Goal: Task Accomplishment & Management: Manage account settings

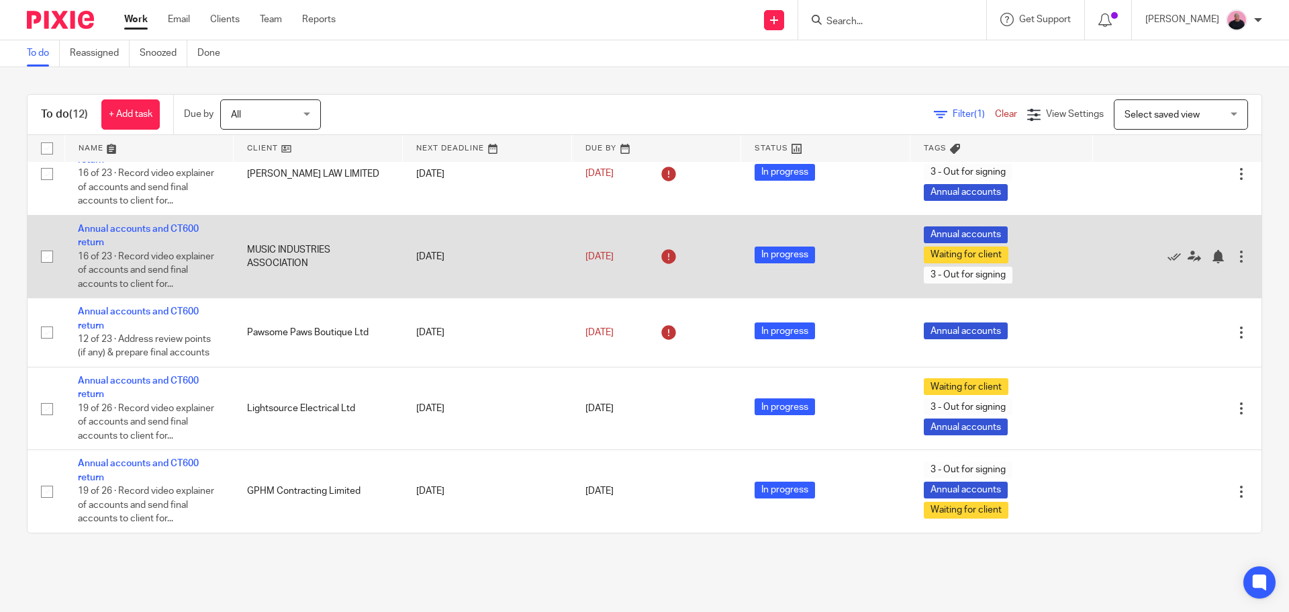
scroll to position [566, 0]
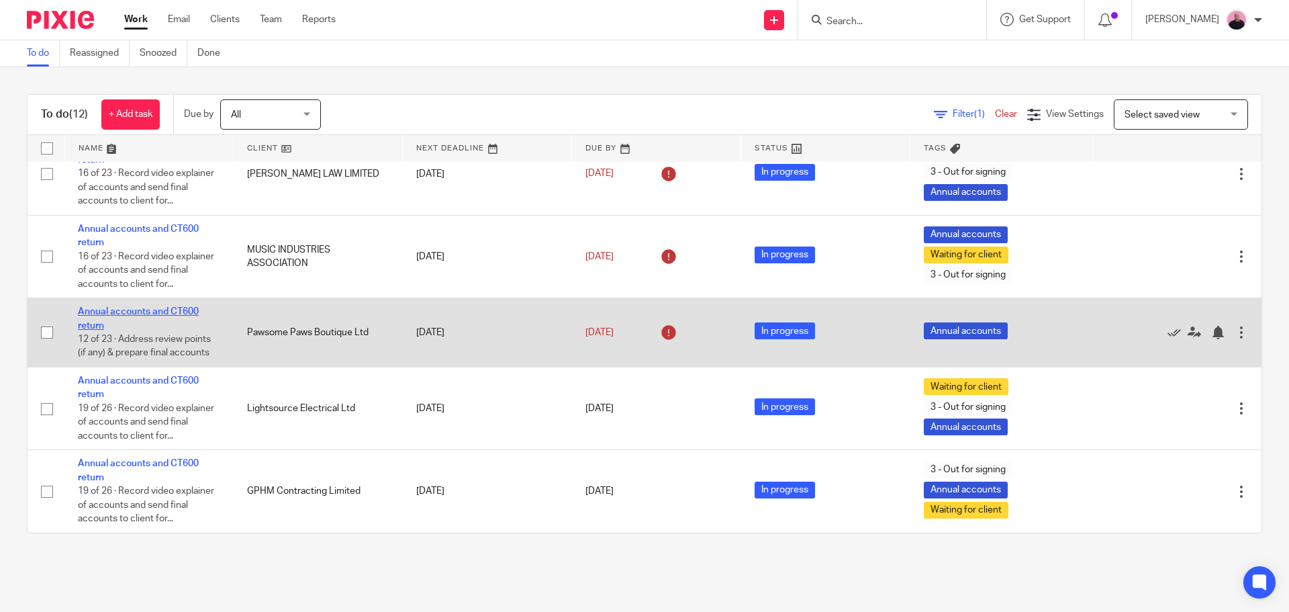
click at [157, 312] on link "Annual accounts and CT600 return" at bounding box center [138, 318] width 121 height 23
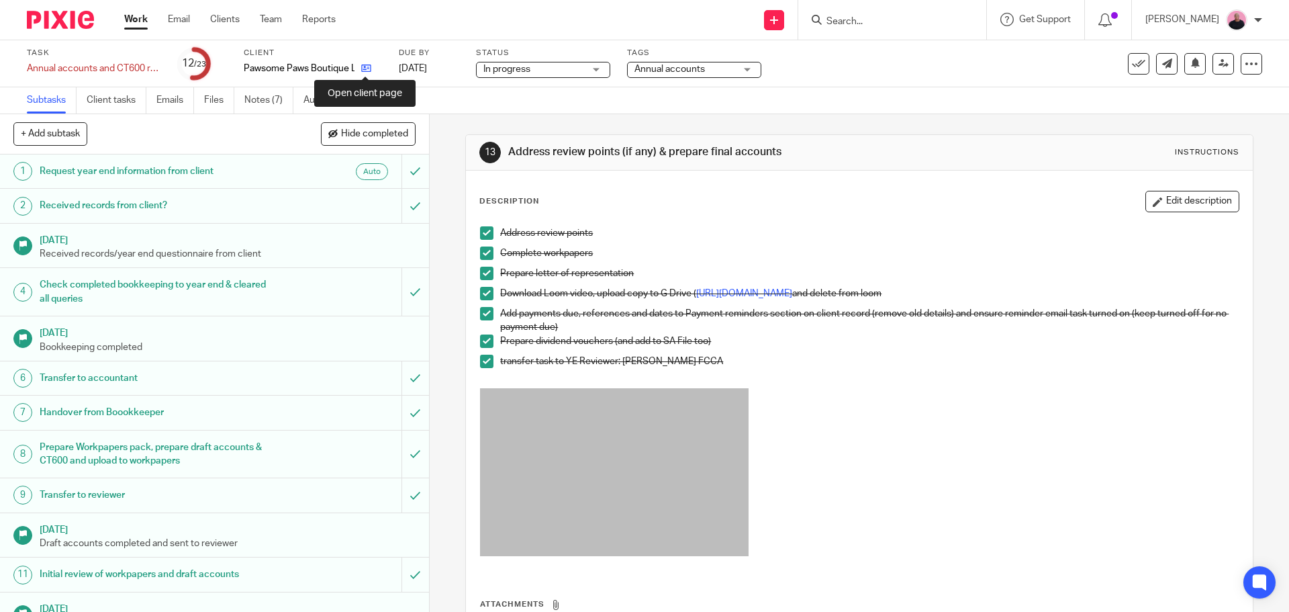
click at [366, 68] on icon at bounding box center [366, 68] width 10 height 10
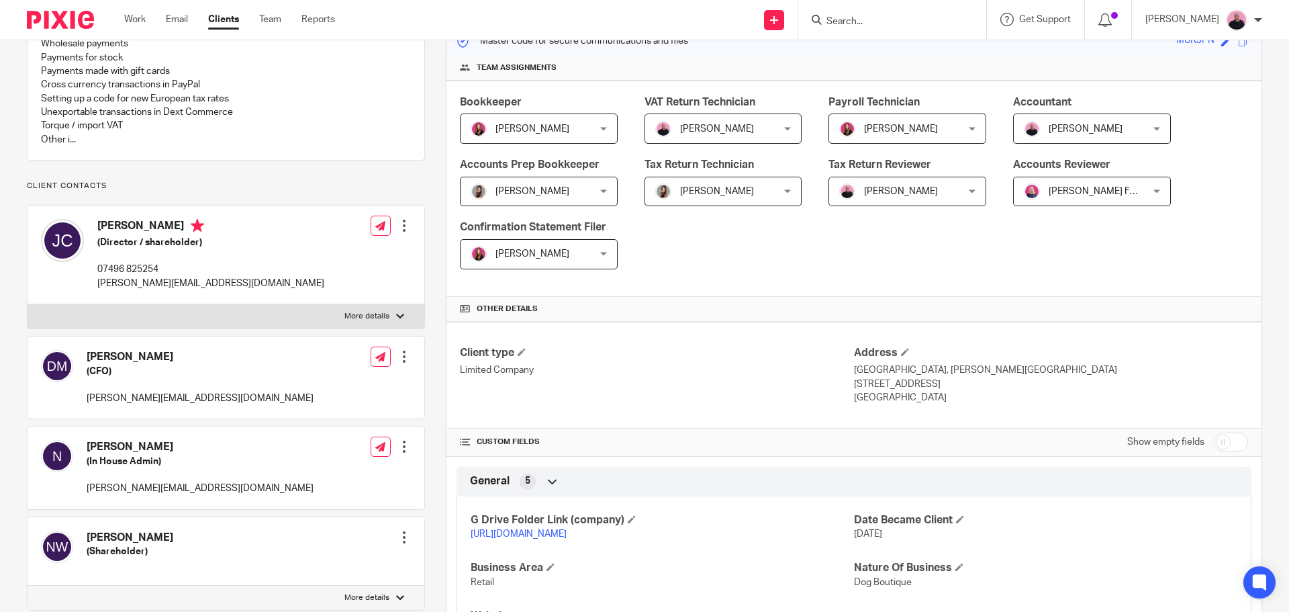
scroll to position [403, 0]
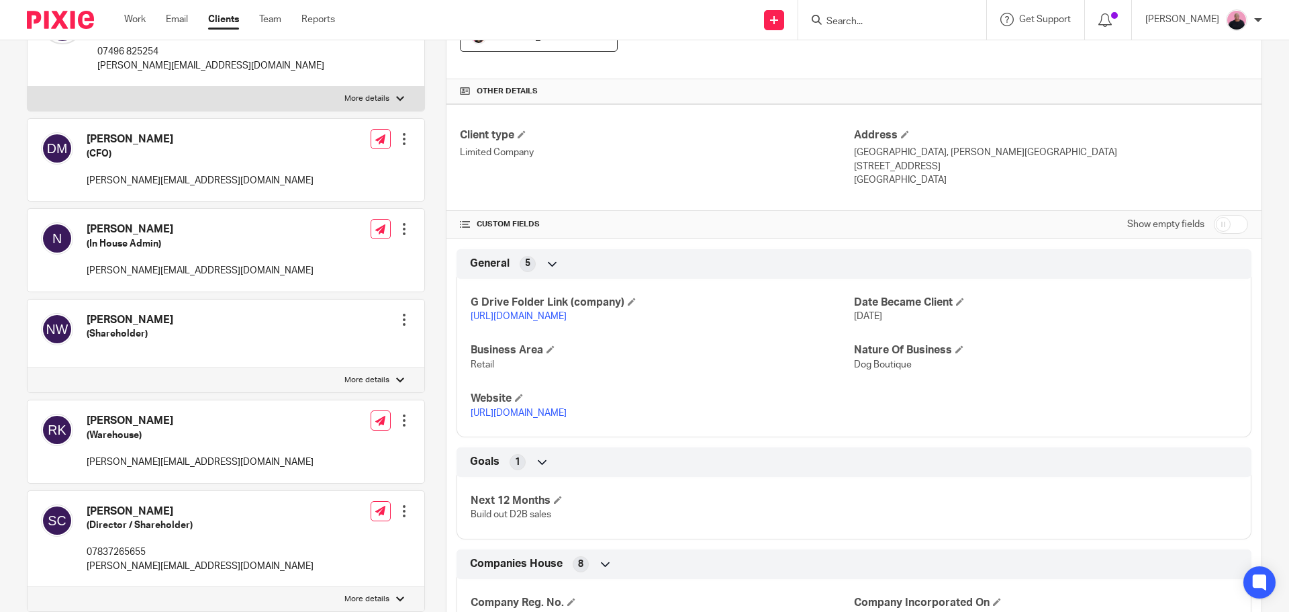
click at [546, 317] on link "[URL][DOMAIN_NAME]" at bounding box center [519, 315] width 96 height 9
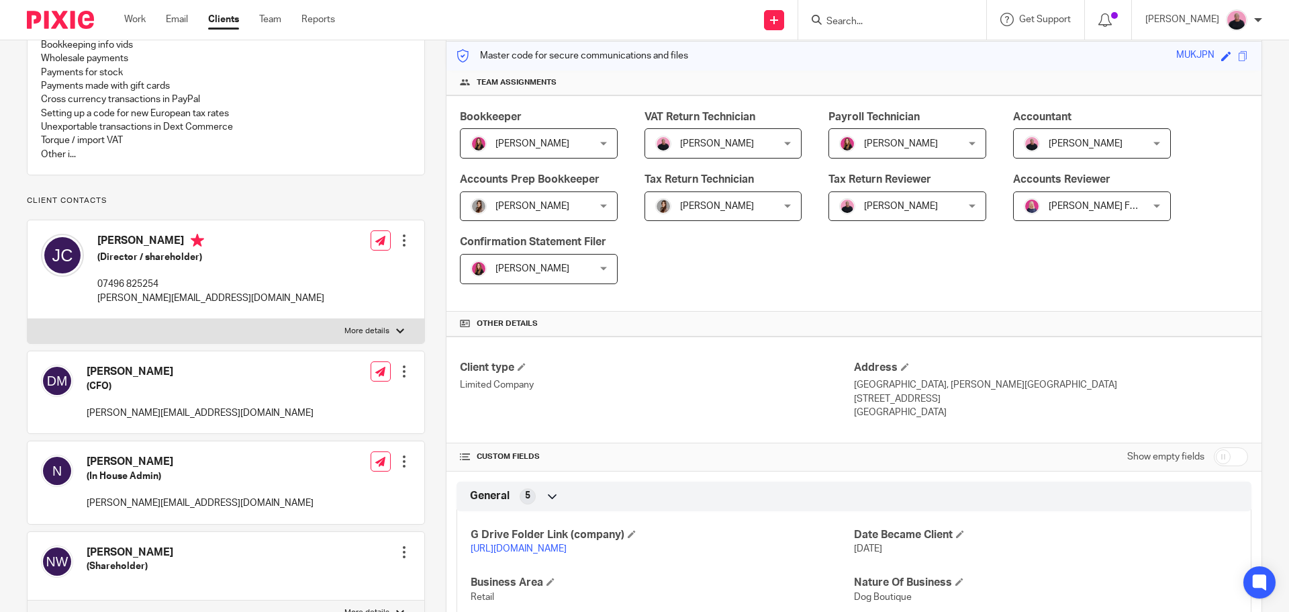
scroll to position [0, 0]
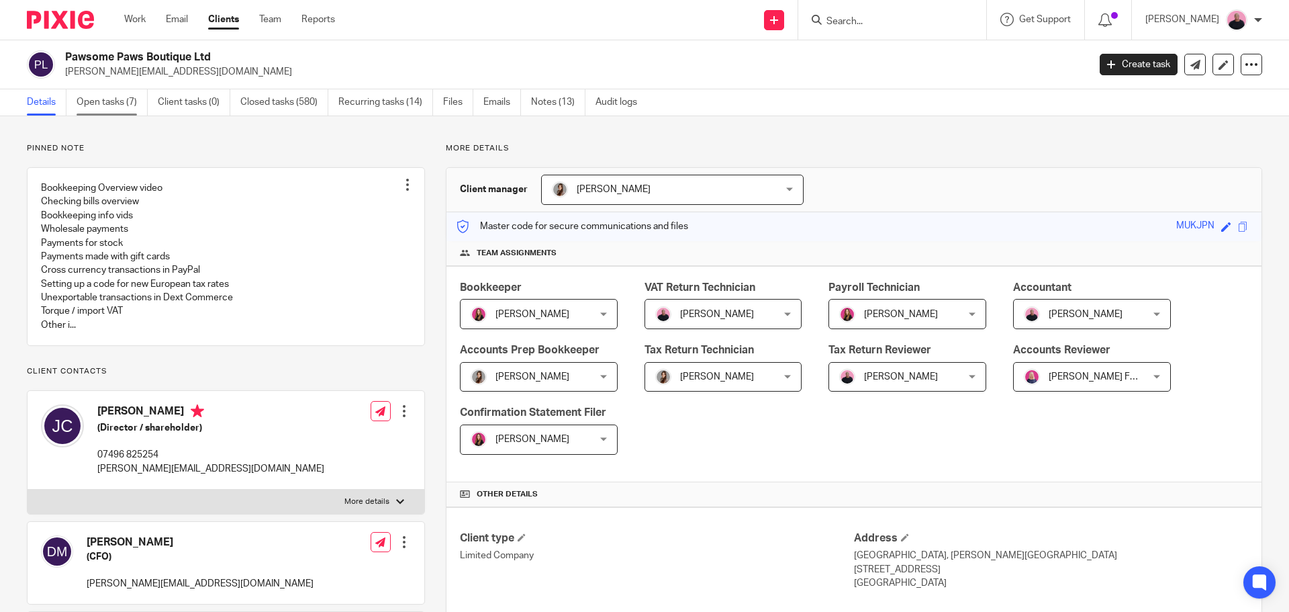
click at [100, 103] on link "Open tasks (7)" at bounding box center [112, 102] width 71 height 26
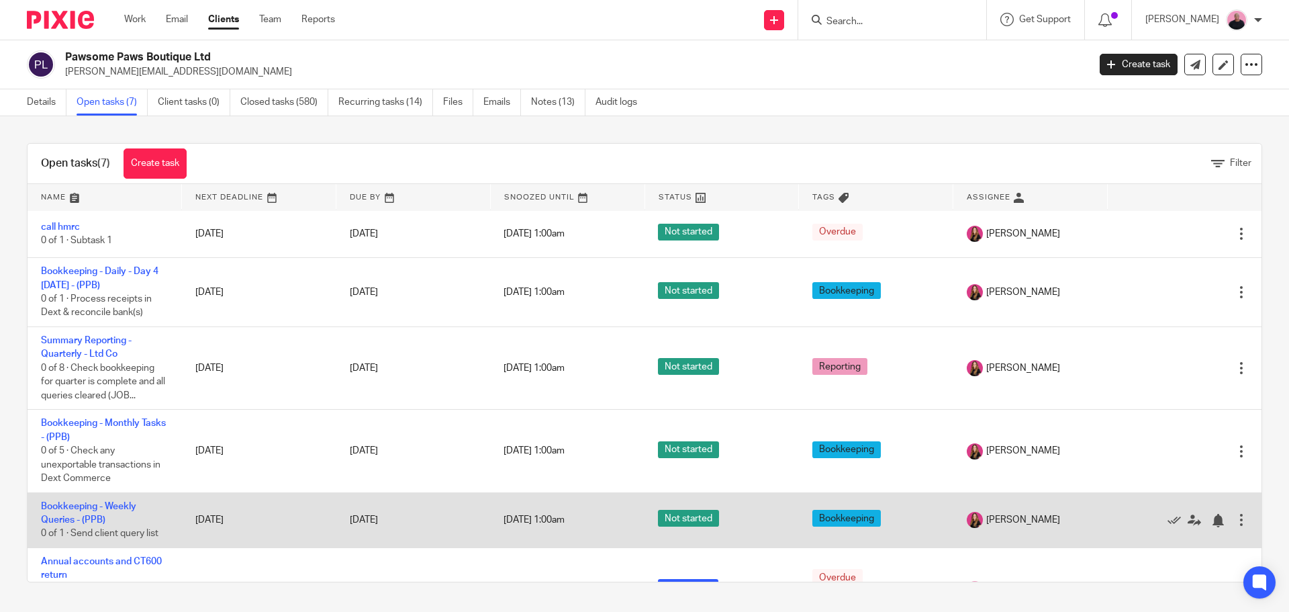
scroll to position [132, 0]
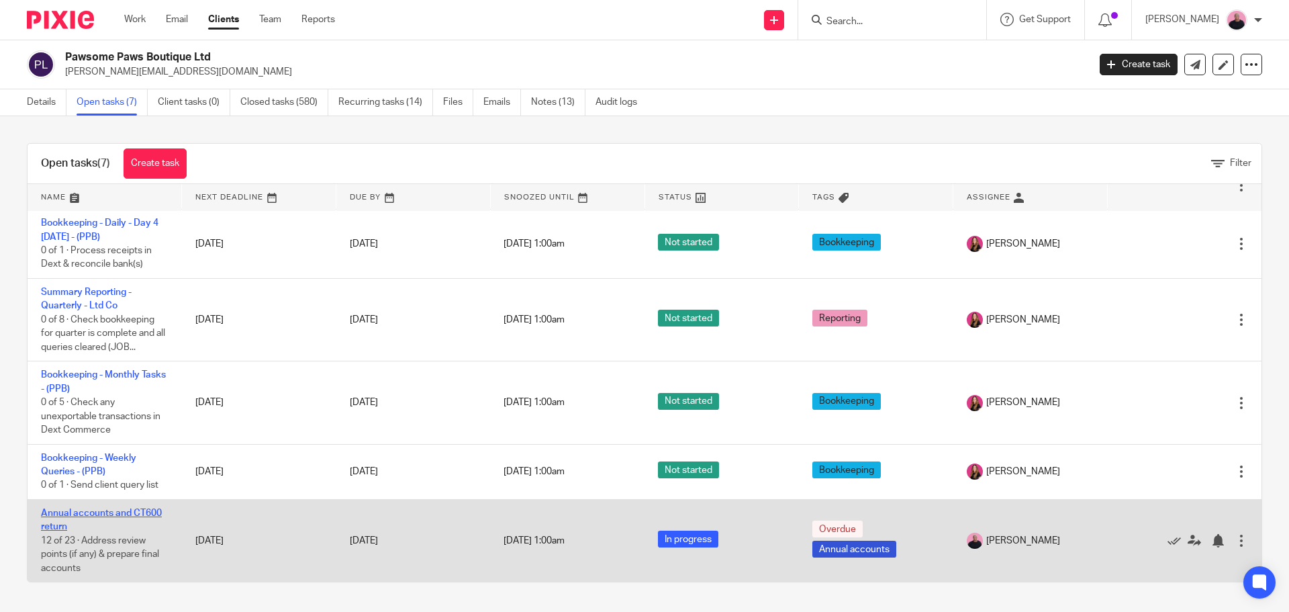
click at [117, 510] on link "Annual accounts and CT600 return" at bounding box center [101, 519] width 121 height 23
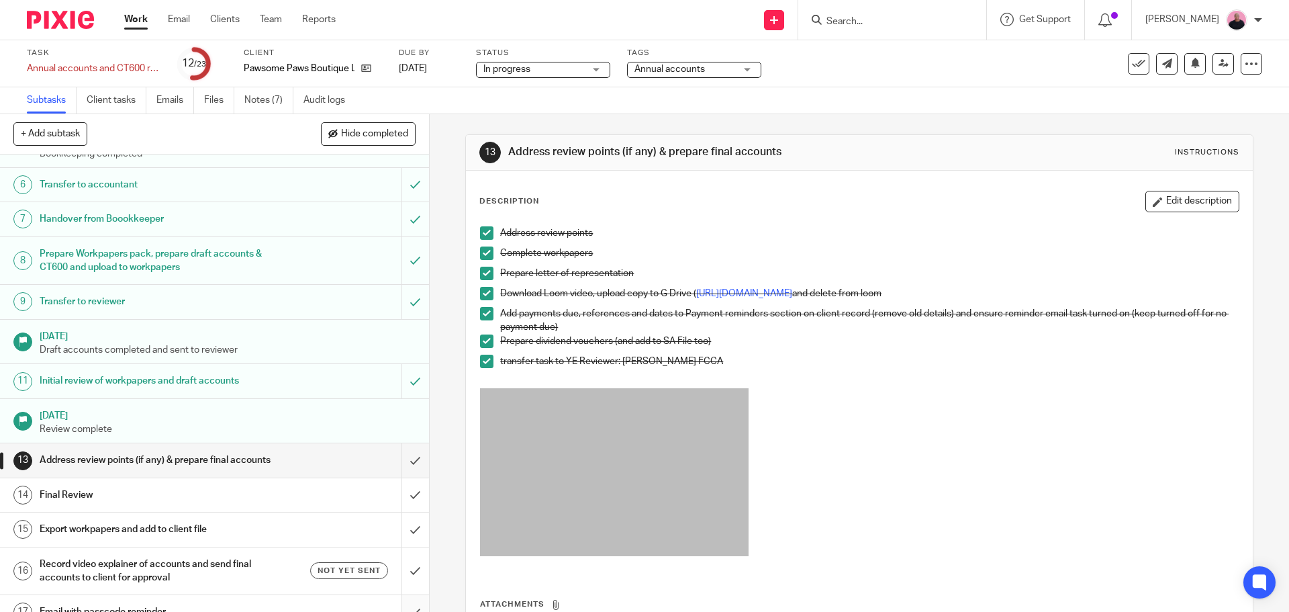
scroll to position [403, 0]
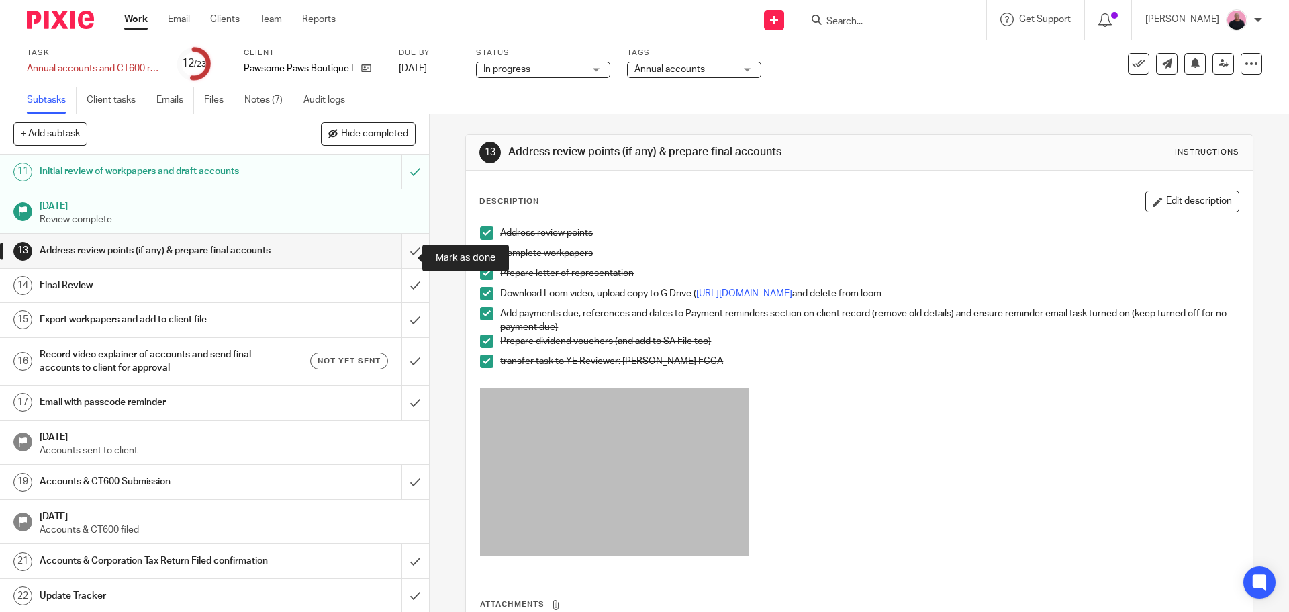
click at [399, 256] on input "submit" at bounding box center [214, 251] width 429 height 34
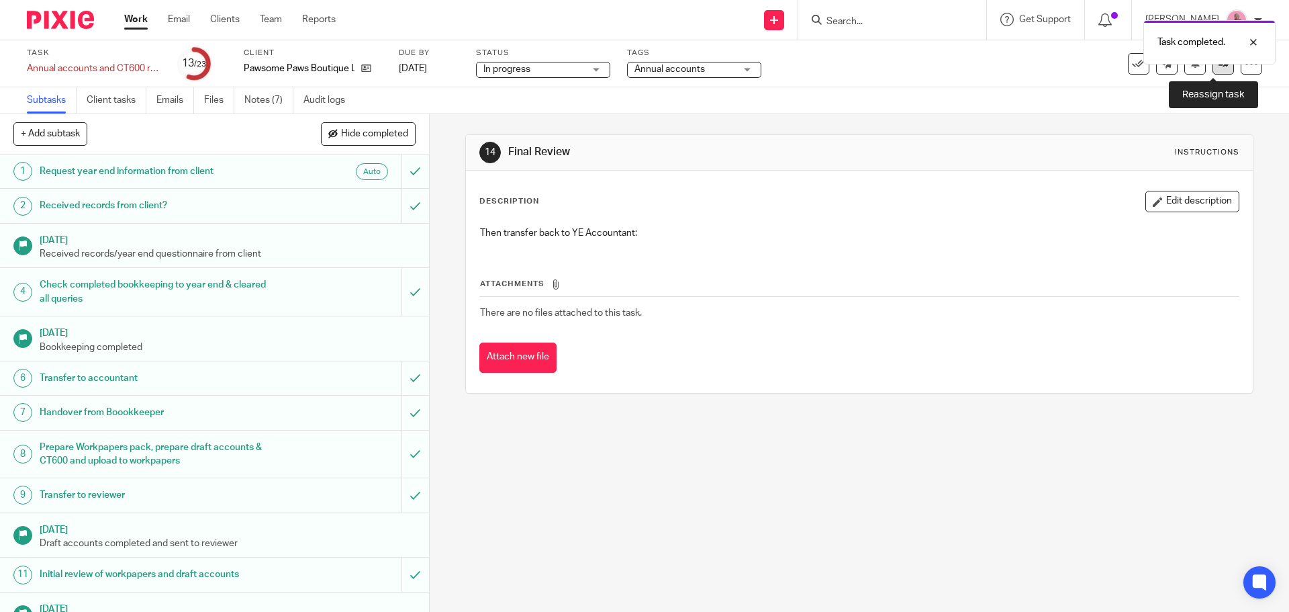
click at [1218, 64] on icon at bounding box center [1223, 63] width 10 height 10
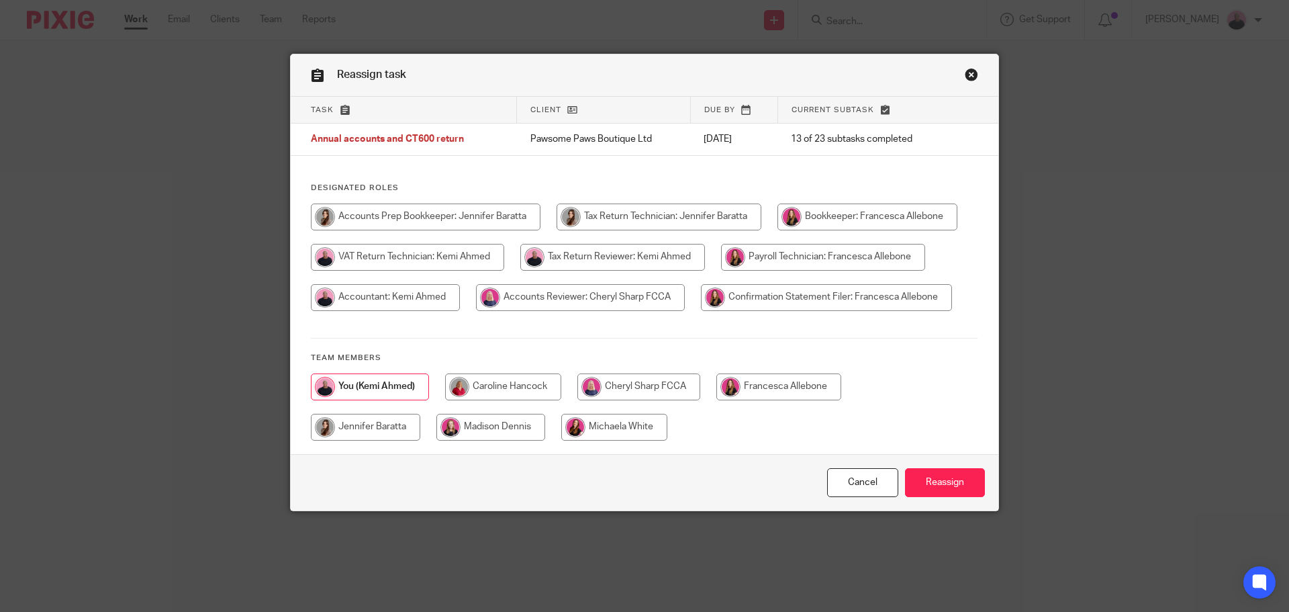
click at [636, 379] on input "radio" at bounding box center [638, 386] width 123 height 27
radio input "true"
click at [922, 482] on input "Reassign" at bounding box center [945, 482] width 80 height 29
